Goal: Transaction & Acquisition: Purchase product/service

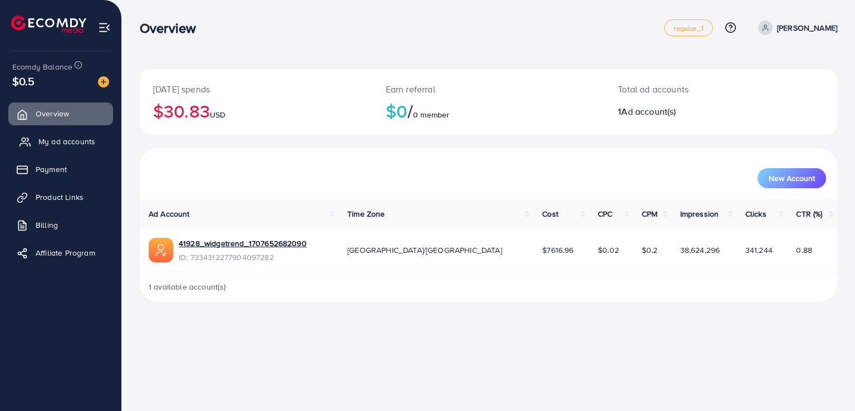
click at [80, 143] on span "My ad accounts" at bounding box center [66, 141] width 57 height 11
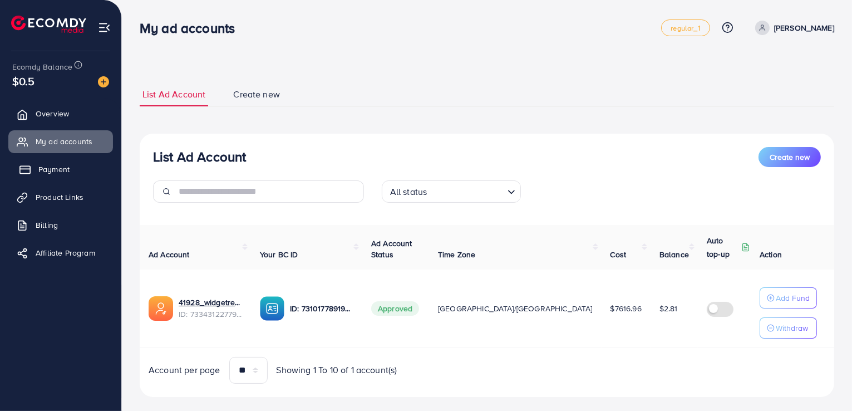
click at [82, 166] on link "Payment" at bounding box center [60, 169] width 105 height 22
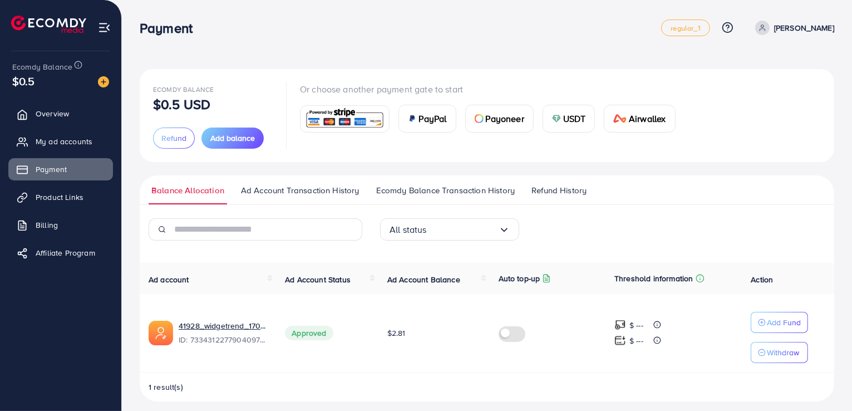
click at [504, 123] on span "Payoneer" at bounding box center [505, 118] width 38 height 13
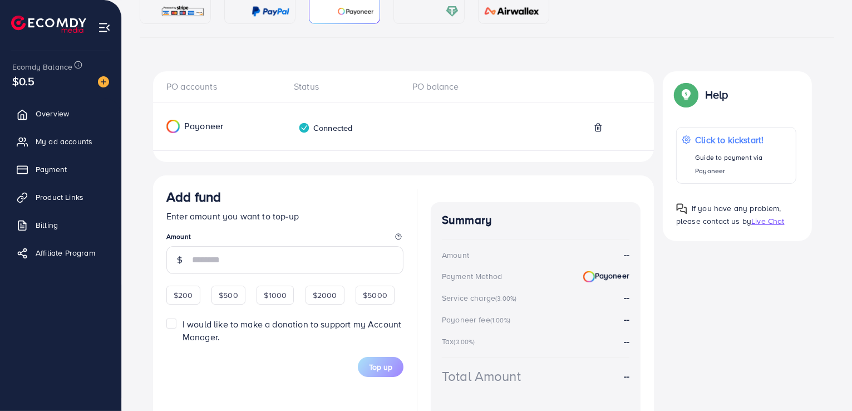
scroll to position [114, 0]
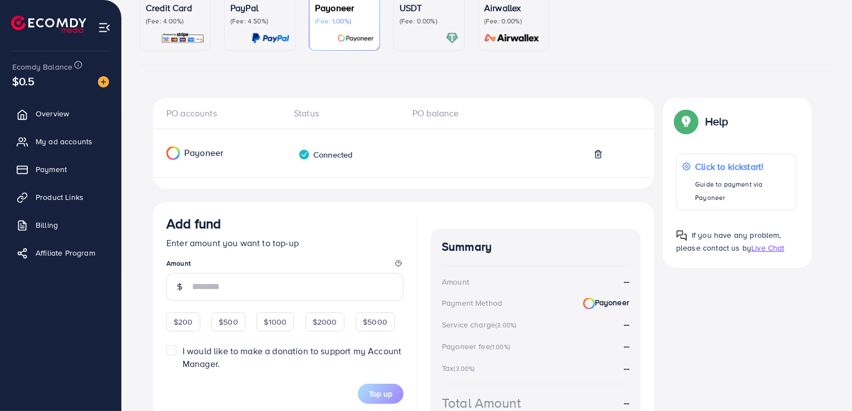
click at [419, 156] on div at bounding box center [469, 157] width 130 height 22
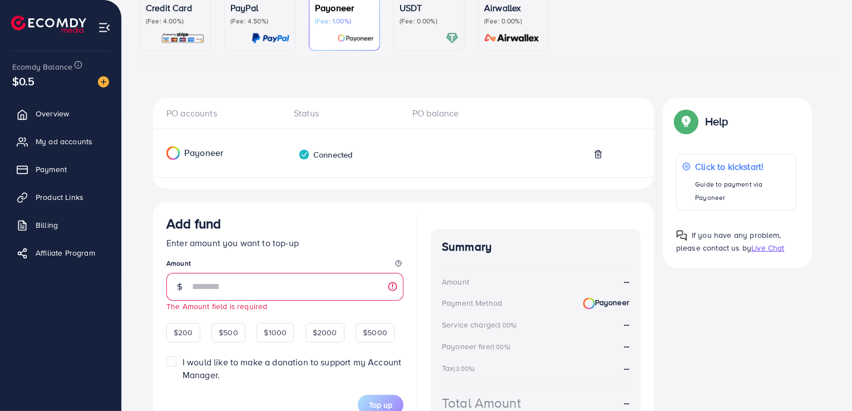
click at [419, 156] on div at bounding box center [469, 157] width 130 height 22
click at [185, 337] on span "$200" at bounding box center [183, 332] width 19 height 11
type input "***"
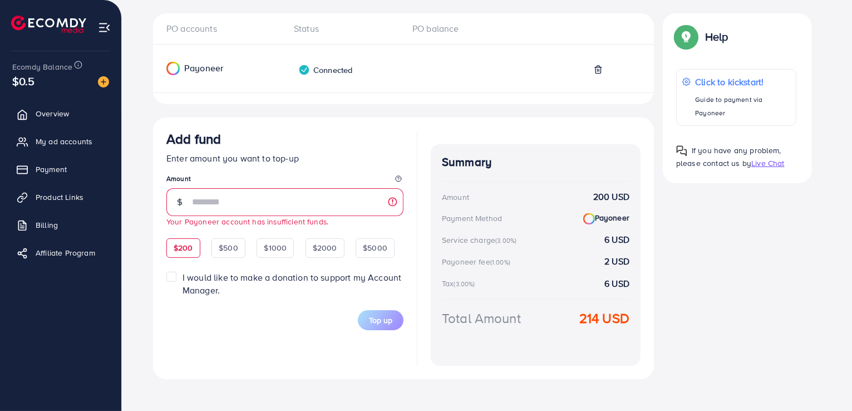
scroll to position [39, 0]
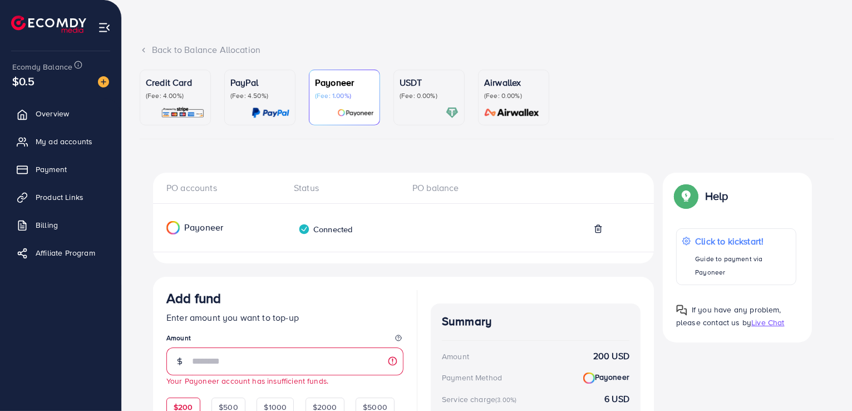
click at [333, 225] on div "Connected" at bounding box center [325, 229] width 54 height 12
click at [428, 229] on div at bounding box center [469, 232] width 130 height 22
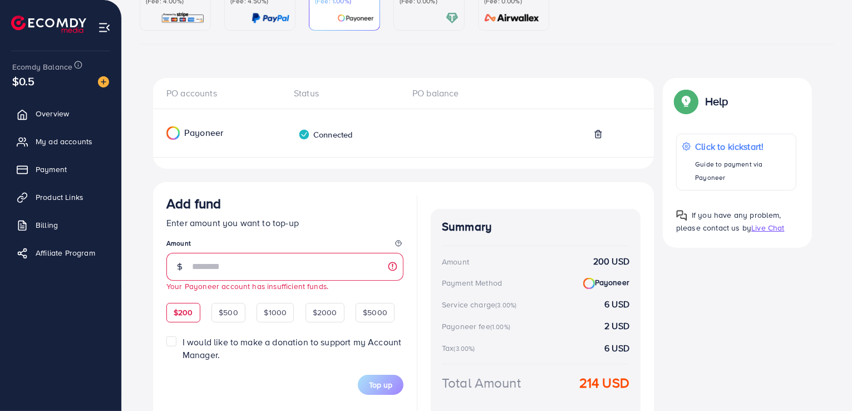
scroll to position [206, 0]
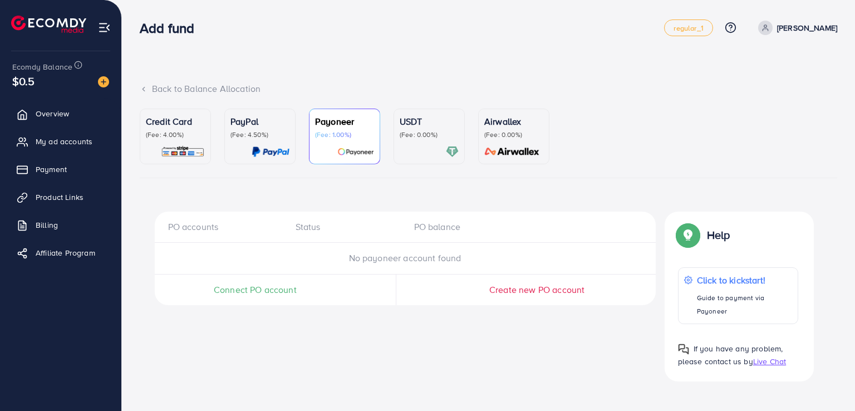
click at [284, 290] on span "Connect PO account" at bounding box center [255, 289] width 83 height 13
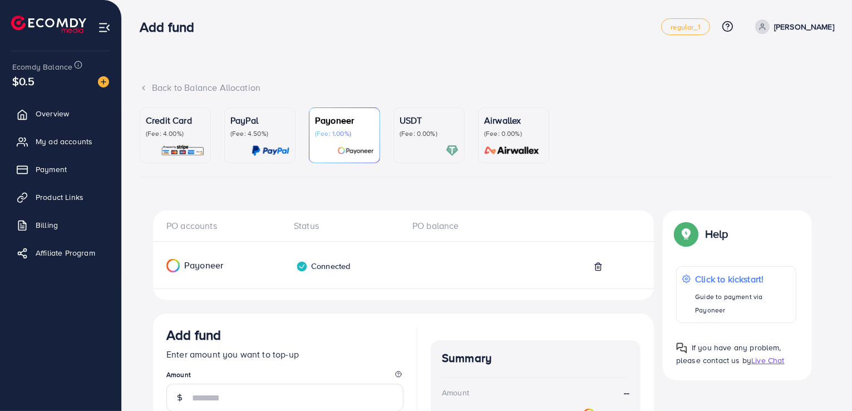
scroll to position [112, 0]
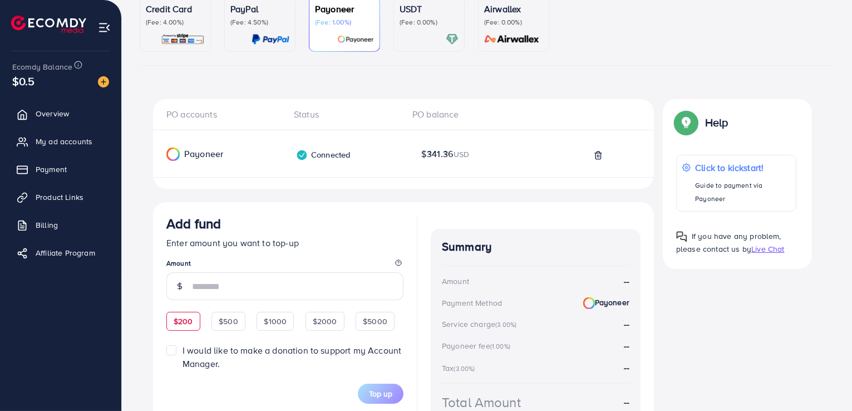
click at [184, 328] on div "$200" at bounding box center [183, 321] width 34 height 19
type input "***"
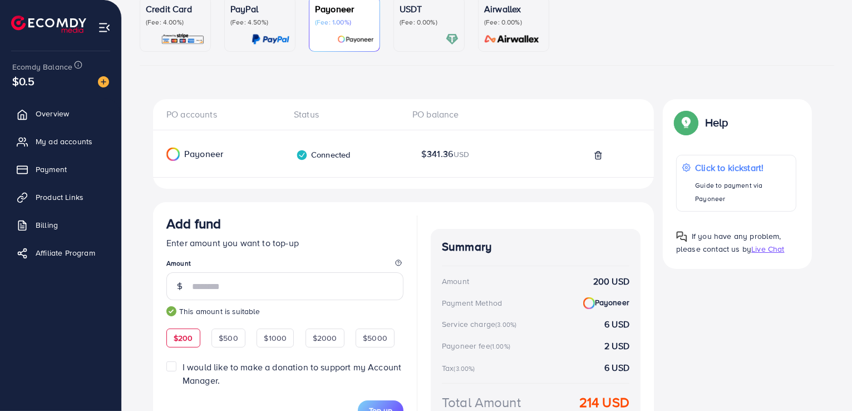
click at [417, 221] on div at bounding box center [417, 332] width 1 height 234
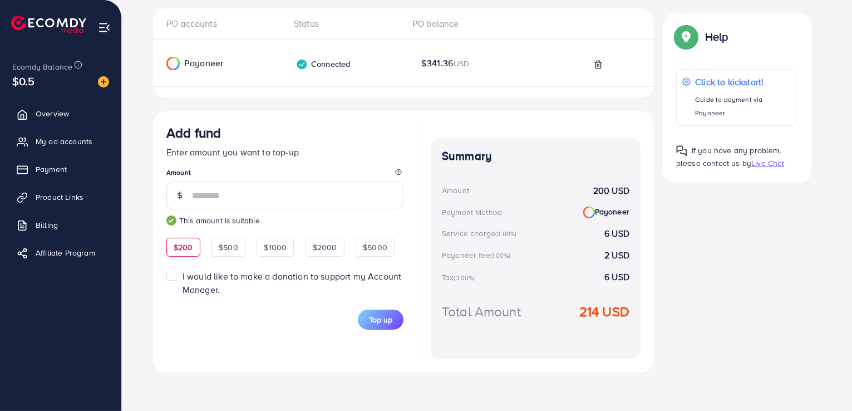
scroll to position [205, 0]
click at [391, 321] on span "Top up" at bounding box center [380, 317] width 23 height 11
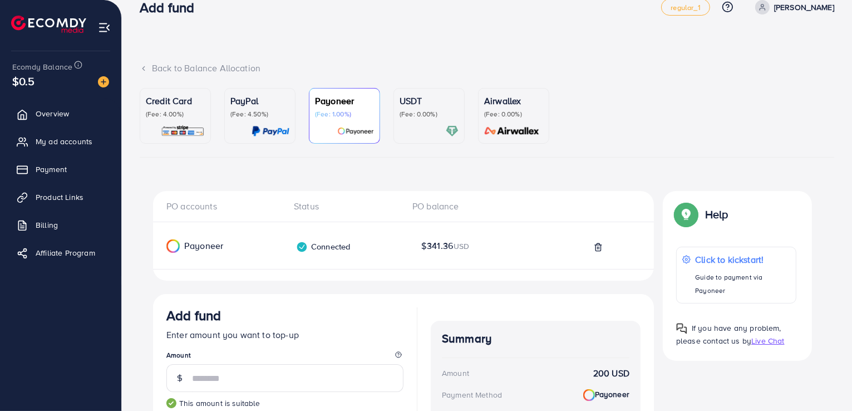
scroll to position [0, 0]
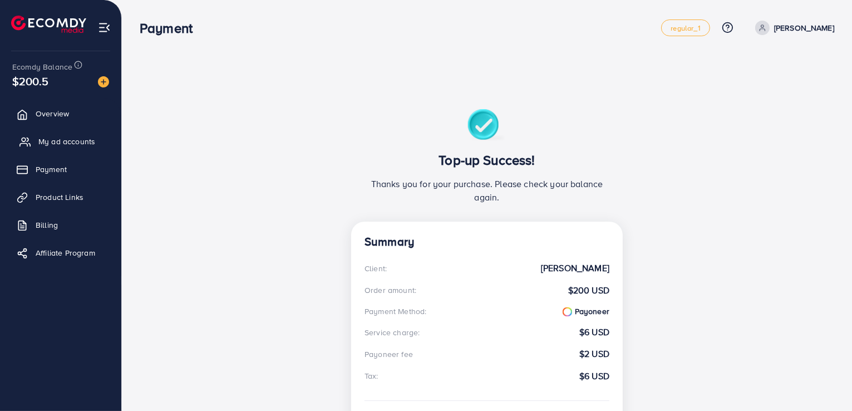
click at [59, 144] on span "My ad accounts" at bounding box center [66, 141] width 57 height 11
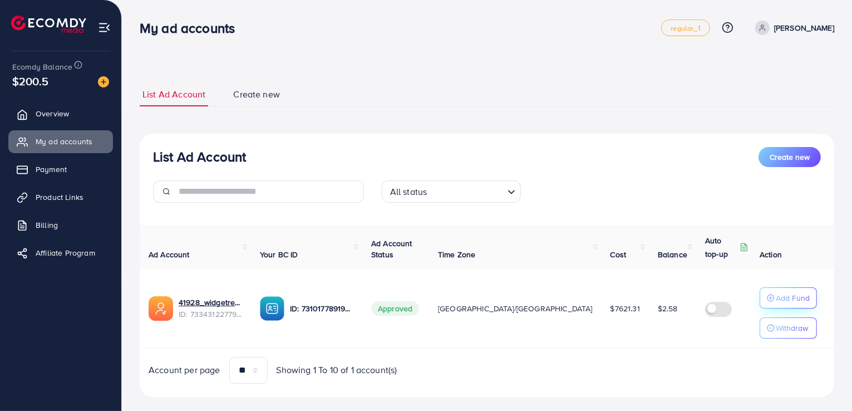
click at [770, 303] on div "Add Fund" at bounding box center [788, 297] width 43 height 13
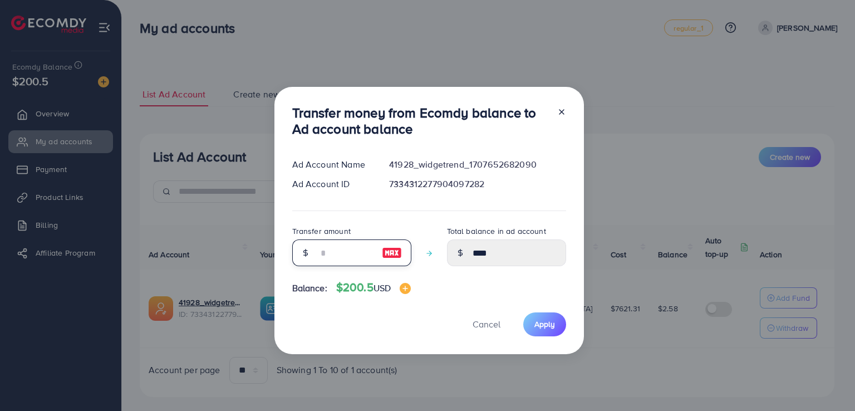
click at [319, 253] on input "number" at bounding box center [346, 252] width 56 height 27
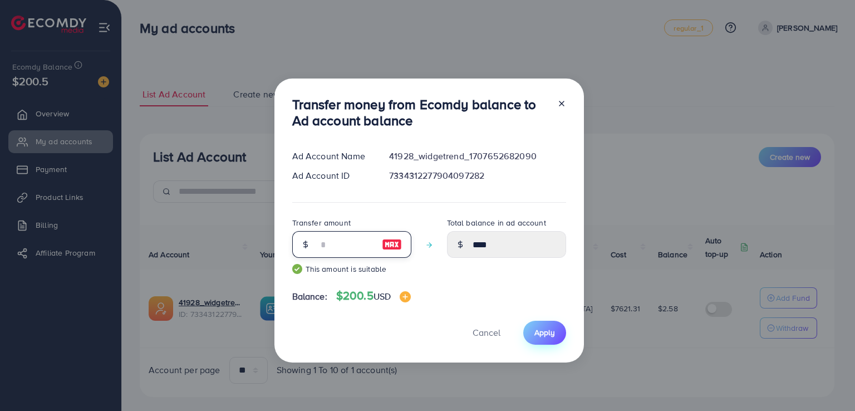
type input "**"
click at [543, 330] on span "Apply" at bounding box center [544, 332] width 21 height 11
